Goal: Check status: Check status

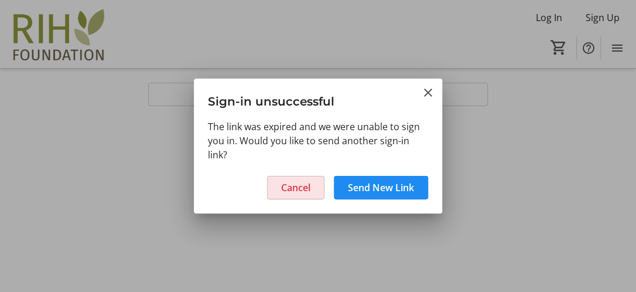
click at [292, 188] on span "Cancel" at bounding box center [295, 188] width 29 height 14
click at [302, 190] on span "Cancel" at bounding box center [295, 188] width 29 height 14
